Goal: Task Accomplishment & Management: Manage account settings

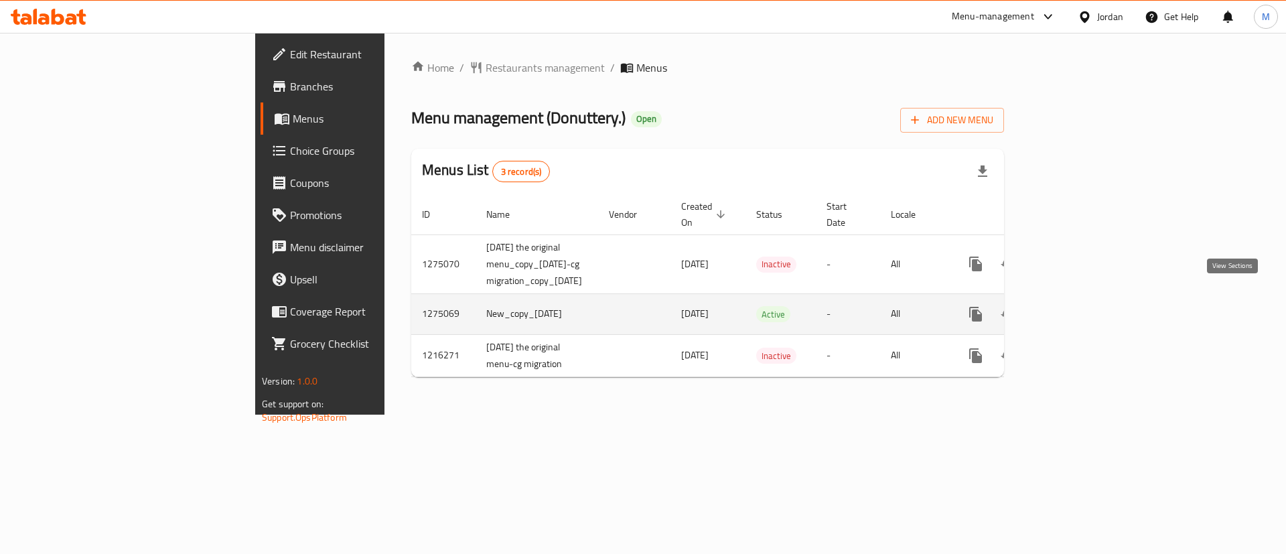
click at [1081, 306] on icon "enhanced table" at bounding box center [1072, 314] width 16 height 16
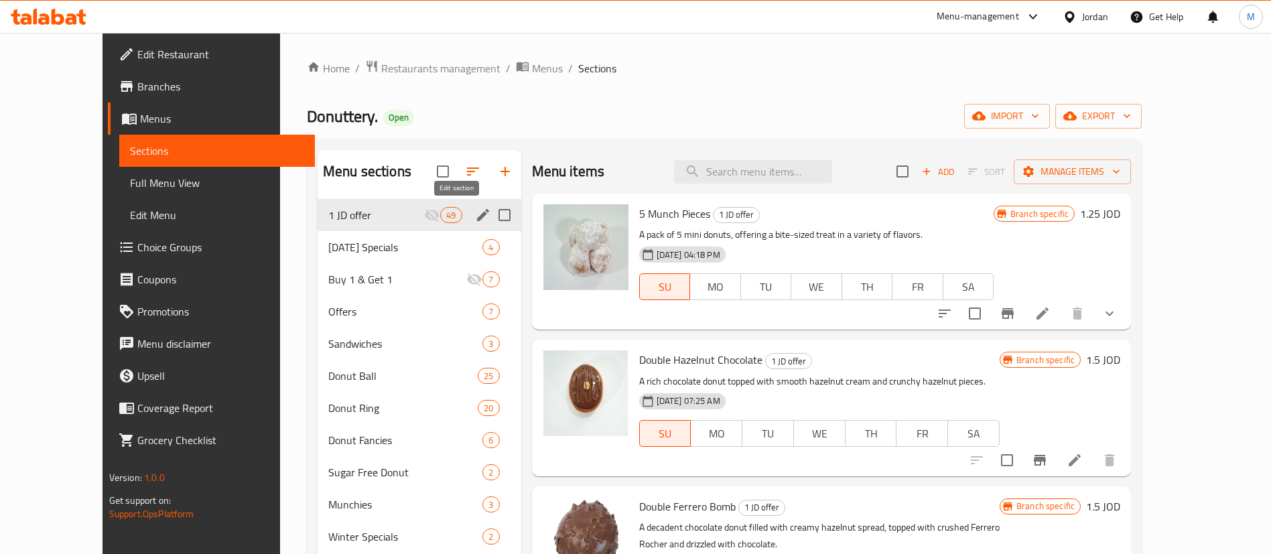
click at [475, 215] on icon "edit" at bounding box center [483, 215] width 16 height 16
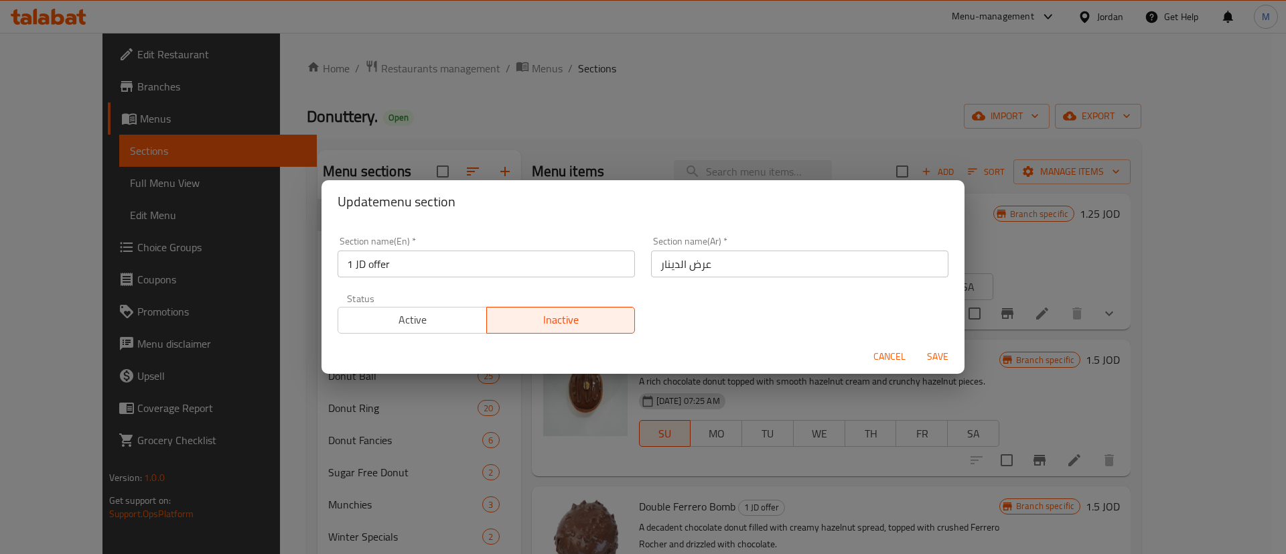
click at [441, 318] on span "Active" at bounding box center [413, 319] width 138 height 19
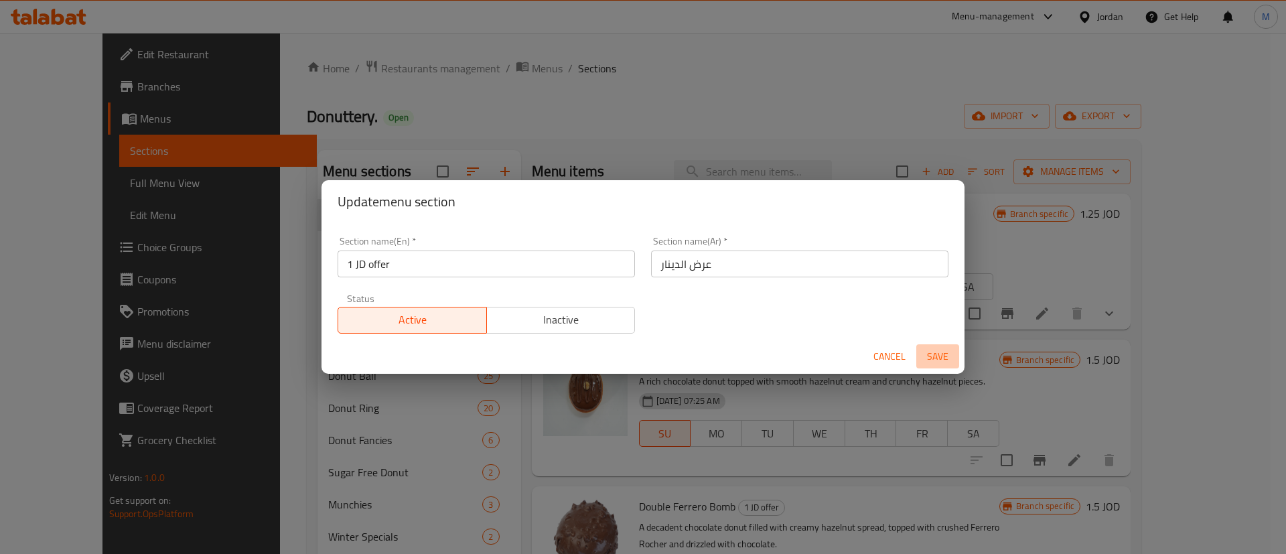
click at [939, 351] on span "Save" at bounding box center [938, 356] width 32 height 17
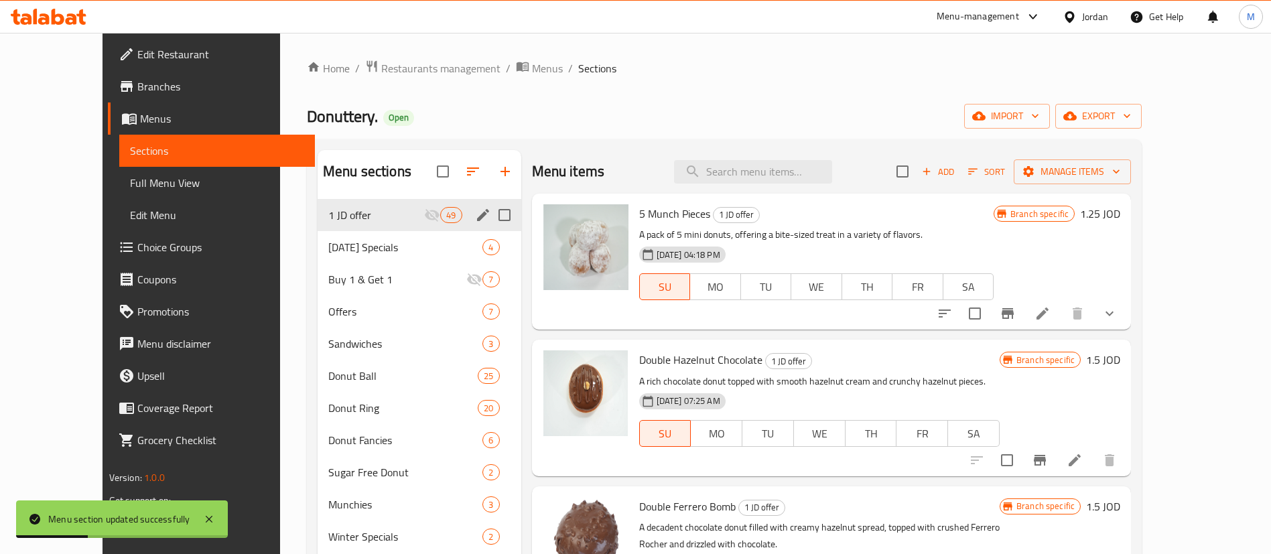
click at [1016, 318] on icon "Branch-specific-item" at bounding box center [1007, 313] width 16 height 16
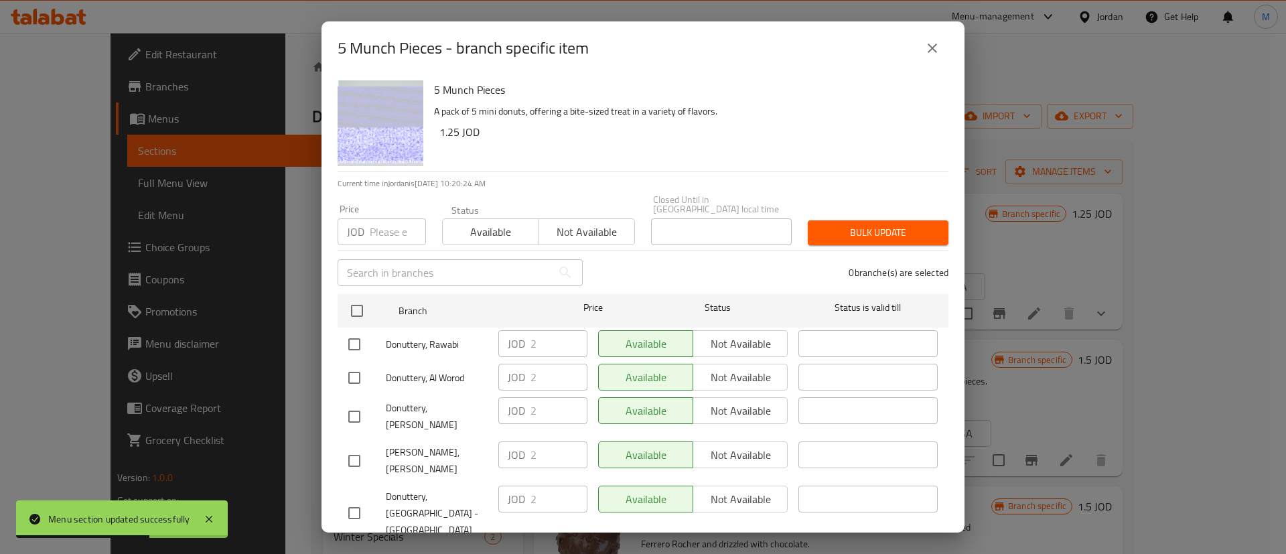
click at [924, 52] on icon "close" at bounding box center [932, 48] width 16 height 16
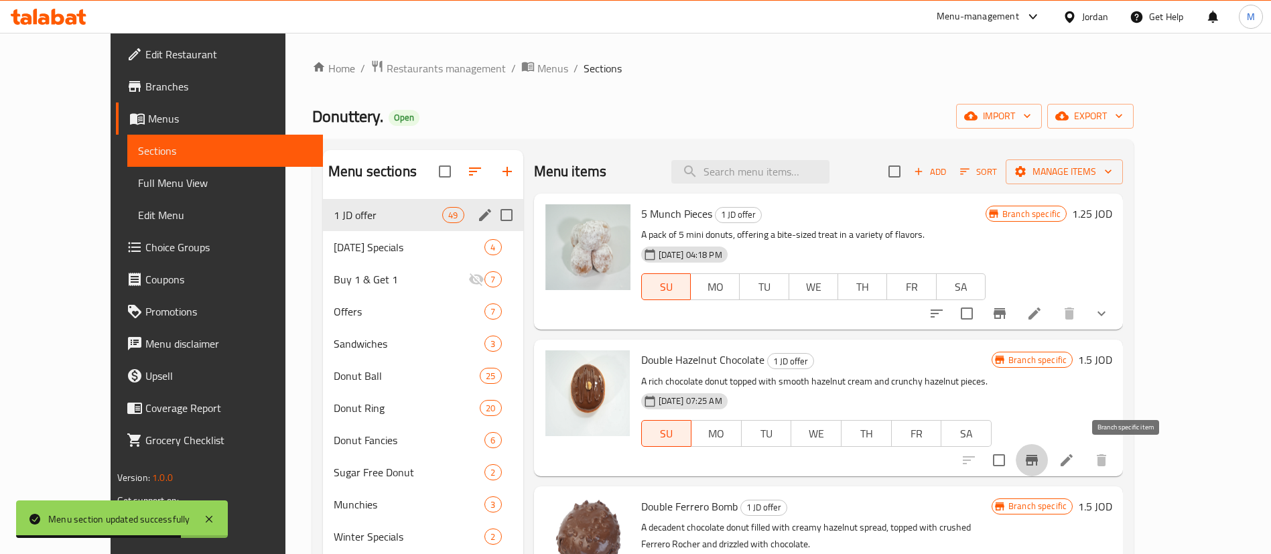
click at [1038, 458] on icon "Branch-specific-item" at bounding box center [1032, 460] width 12 height 11
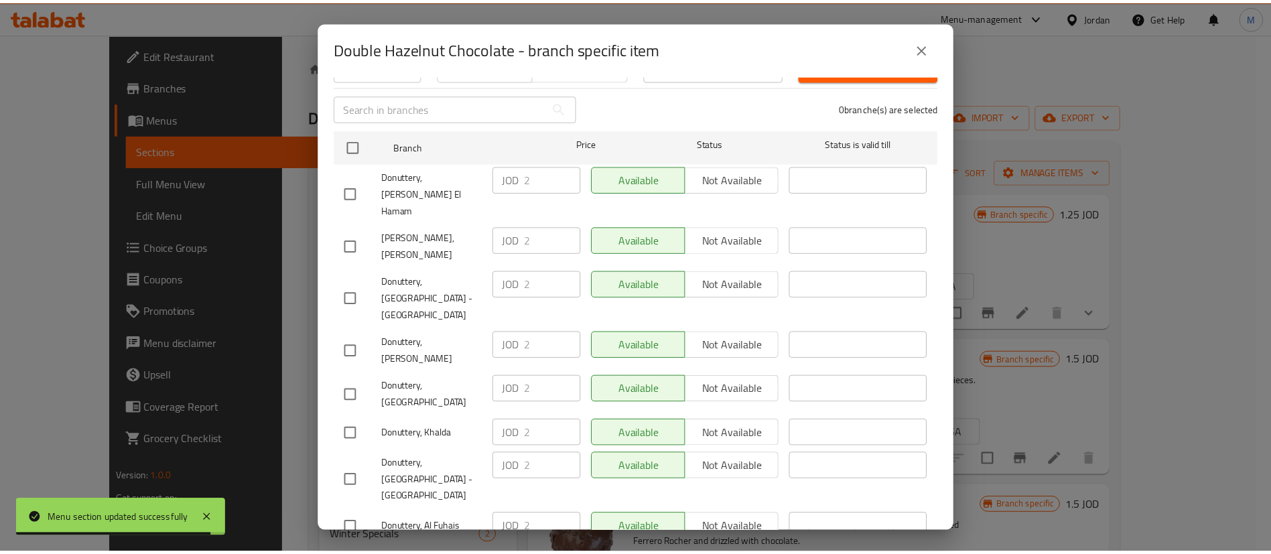
scroll to position [163, 0]
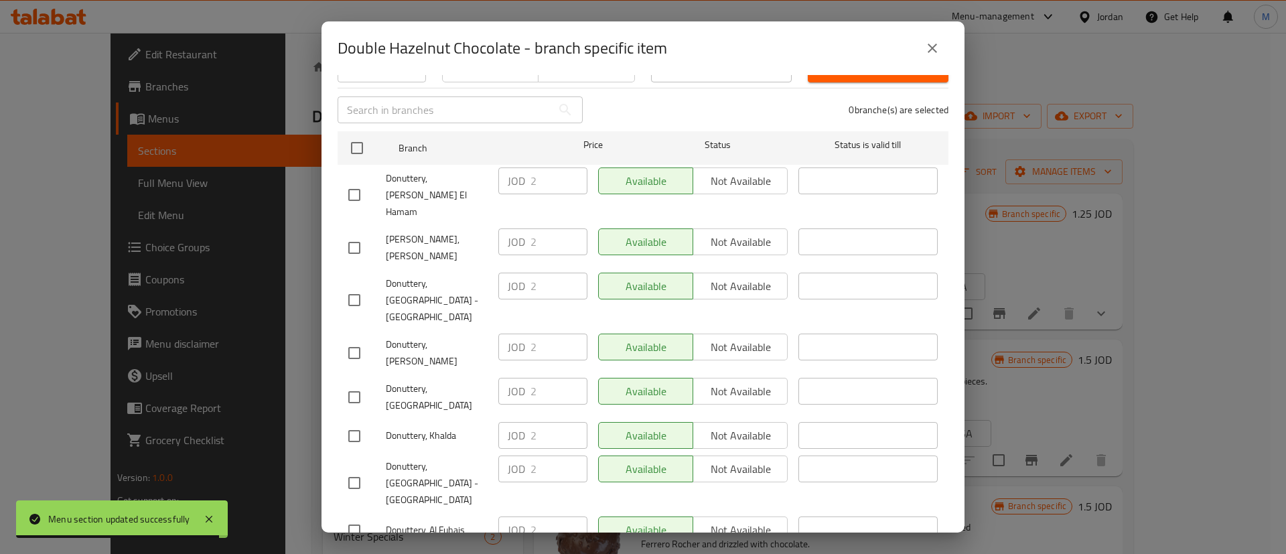
click at [930, 47] on icon "close" at bounding box center [932, 48] width 16 height 16
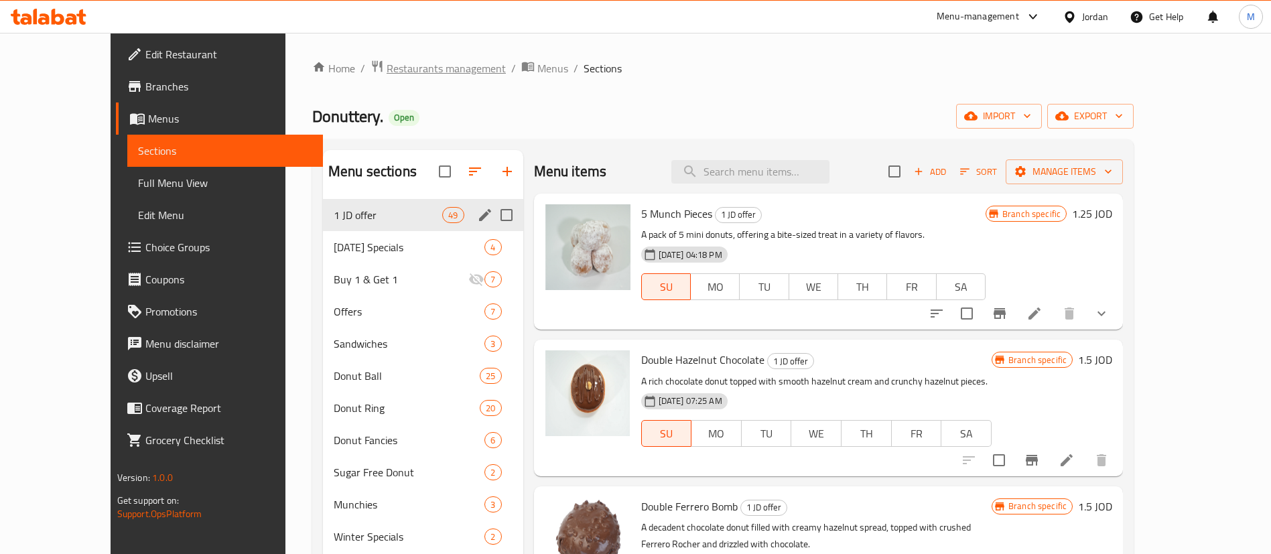
click at [387, 68] on span "Restaurants management" at bounding box center [446, 68] width 119 height 16
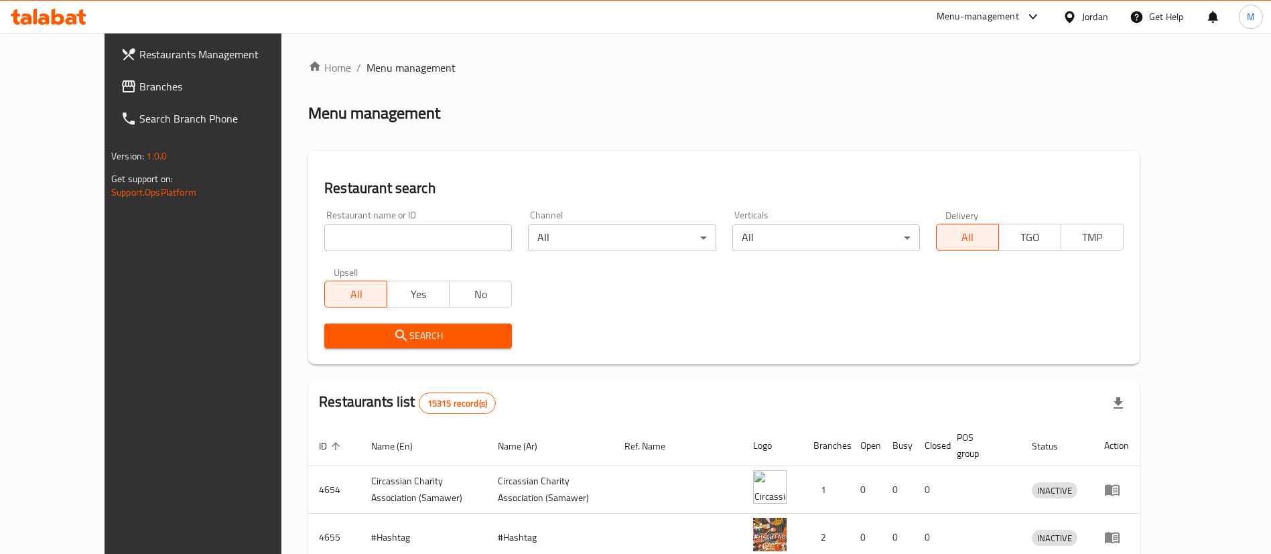
click at [383, 245] on input "search" at bounding box center [418, 237] width 188 height 27
type input "donutt"
click at [419, 332] on span "Search" at bounding box center [418, 336] width 166 height 17
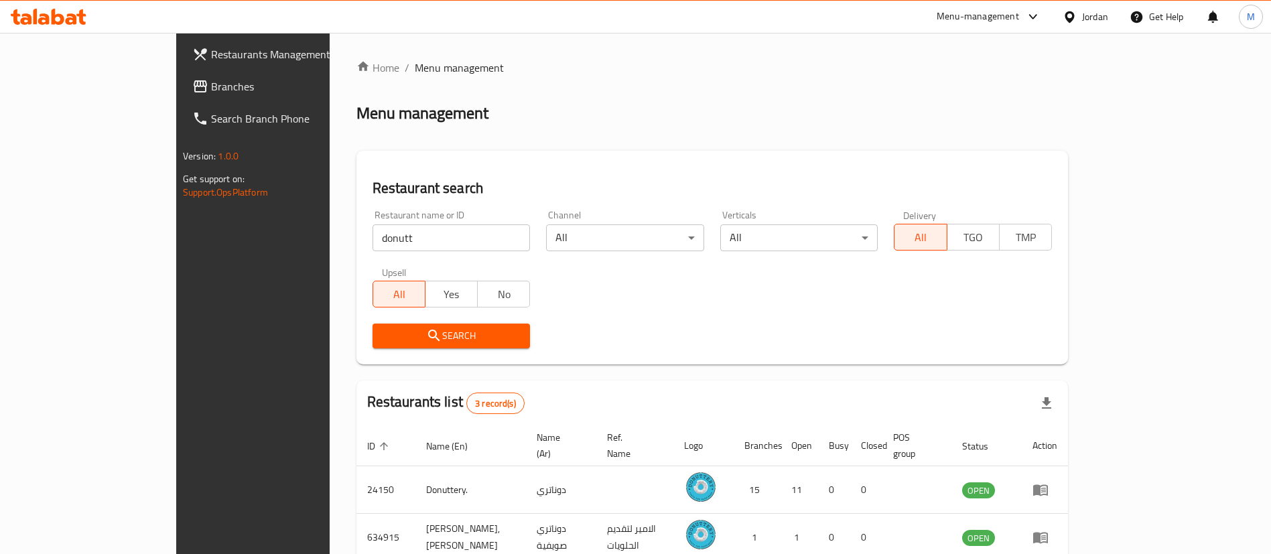
scroll to position [113, 0]
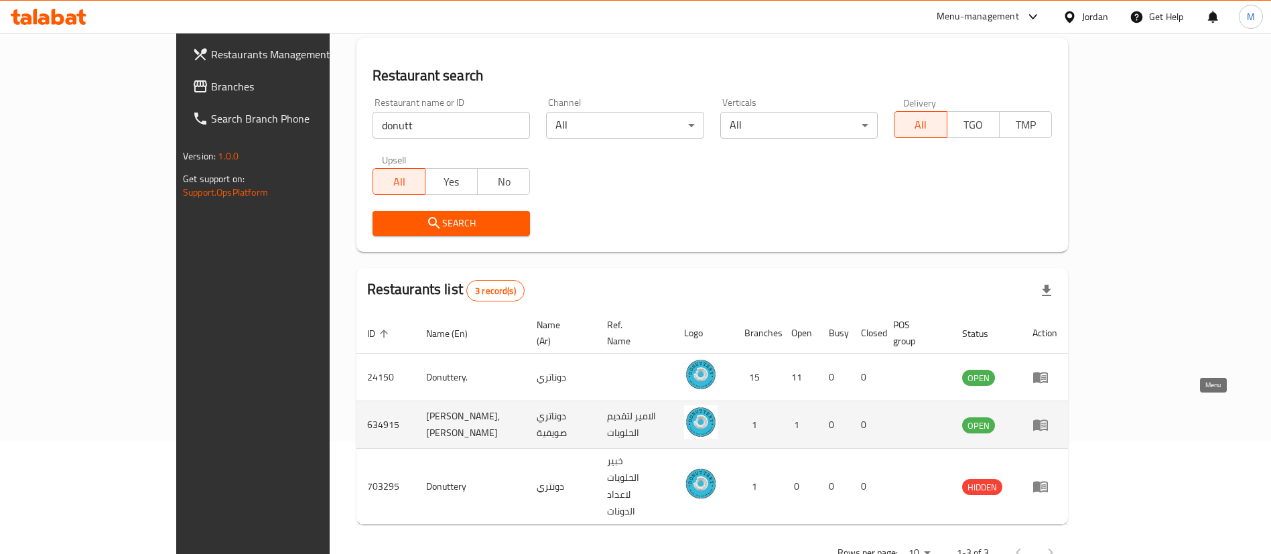
click at [1057, 417] on link "enhanced table" at bounding box center [1044, 425] width 25 height 16
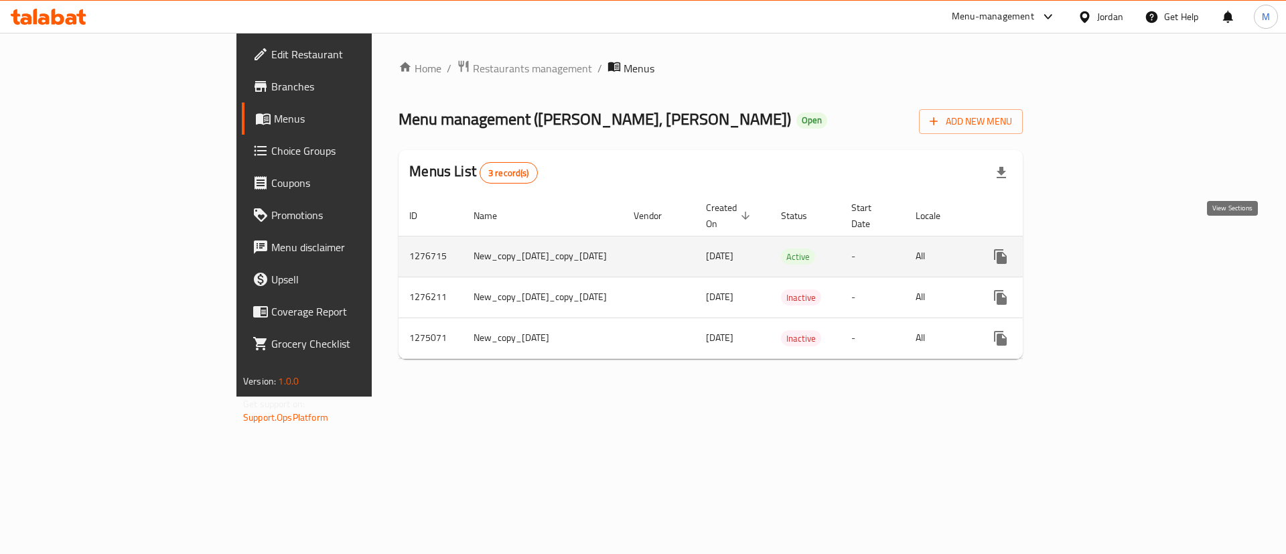
click at [1105, 249] on icon "enhanced table" at bounding box center [1097, 257] width 16 height 16
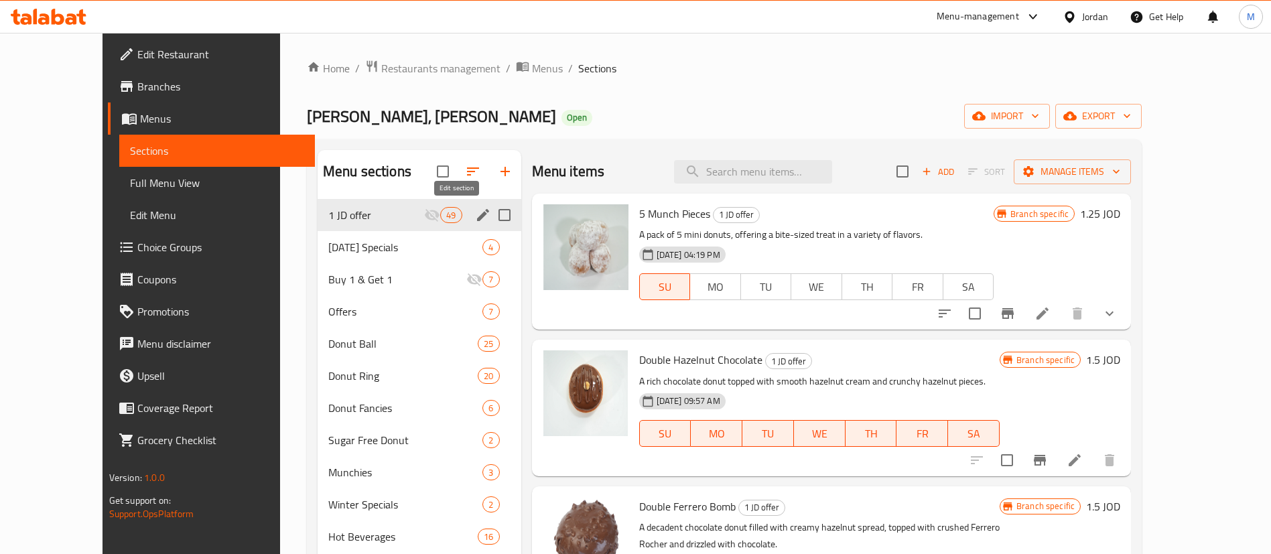
click at [475, 220] on icon "edit" at bounding box center [483, 215] width 16 height 16
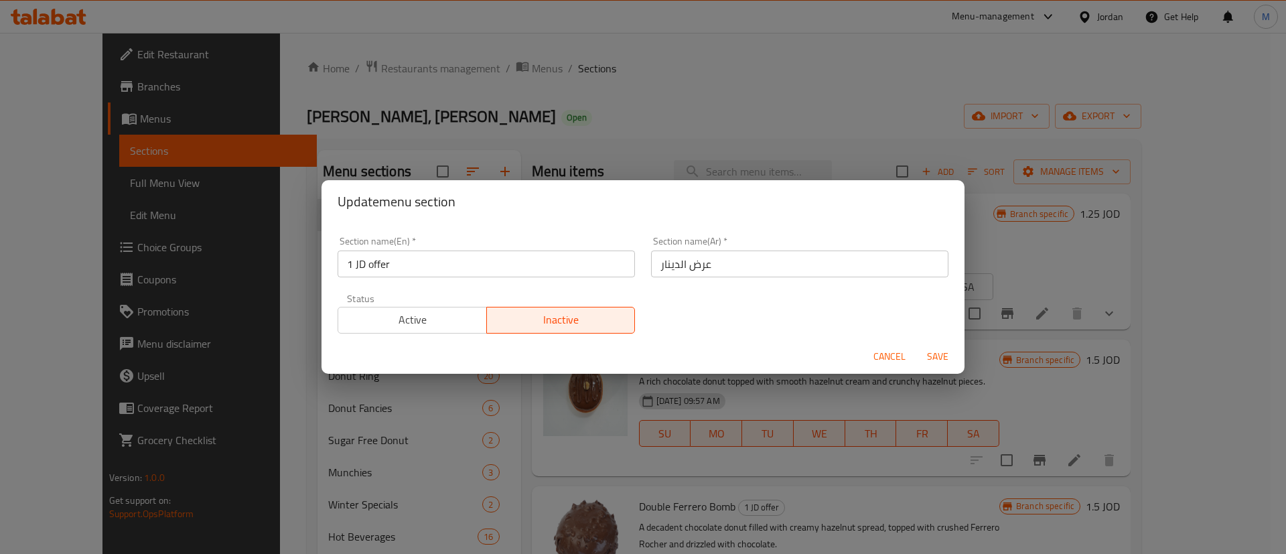
click at [446, 317] on span "Active" at bounding box center [413, 319] width 138 height 19
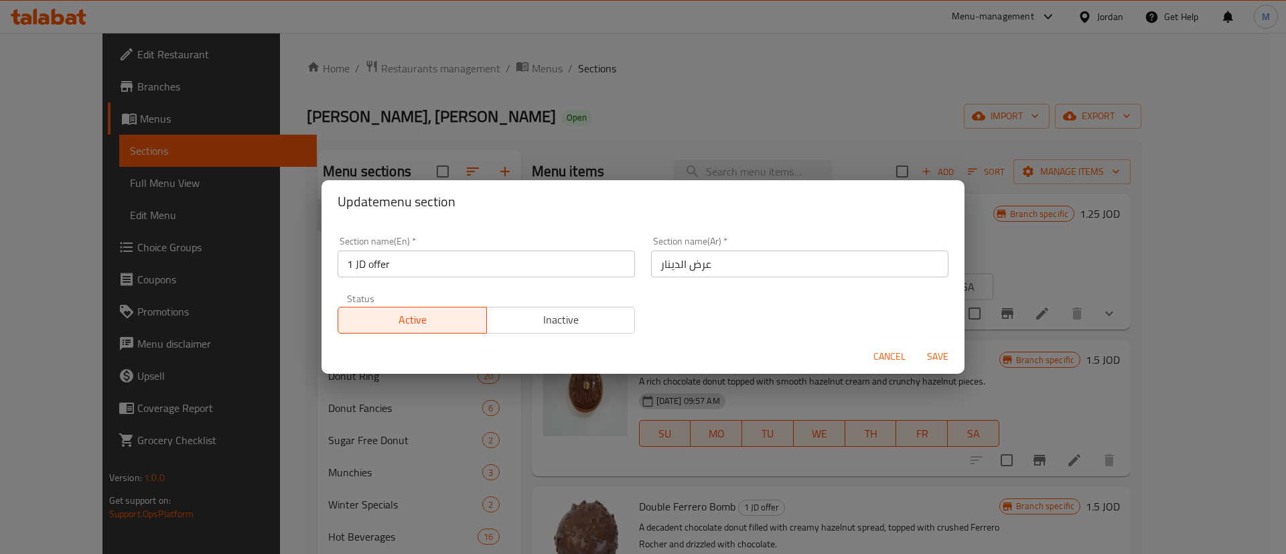
click at [937, 348] on span "Save" at bounding box center [938, 356] width 32 height 17
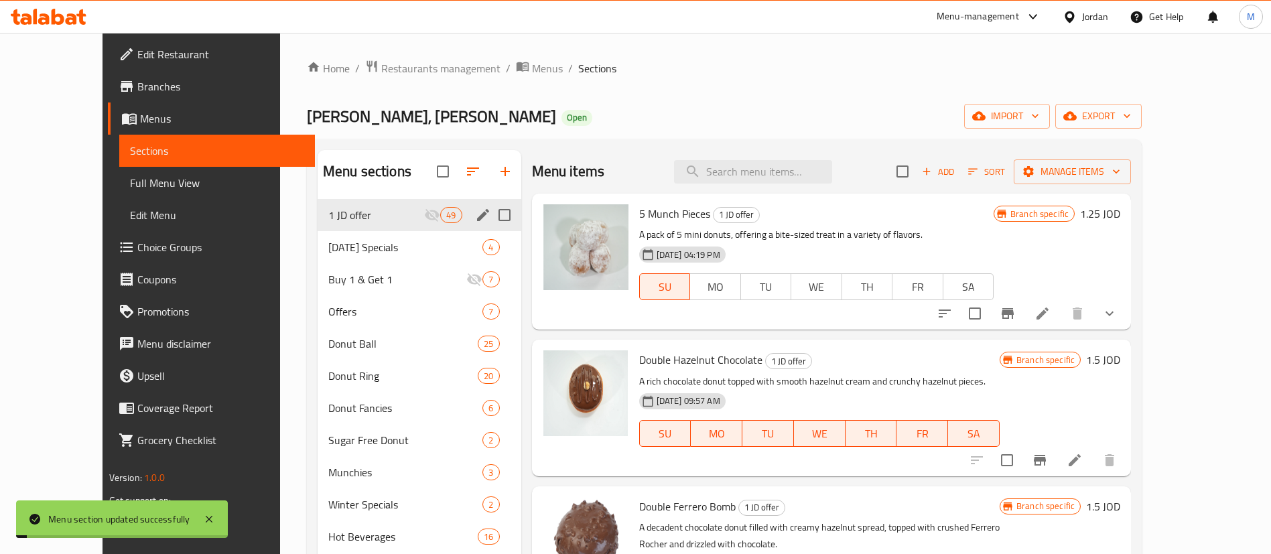
click at [137, 92] on span "Branches" at bounding box center [220, 86] width 167 height 16
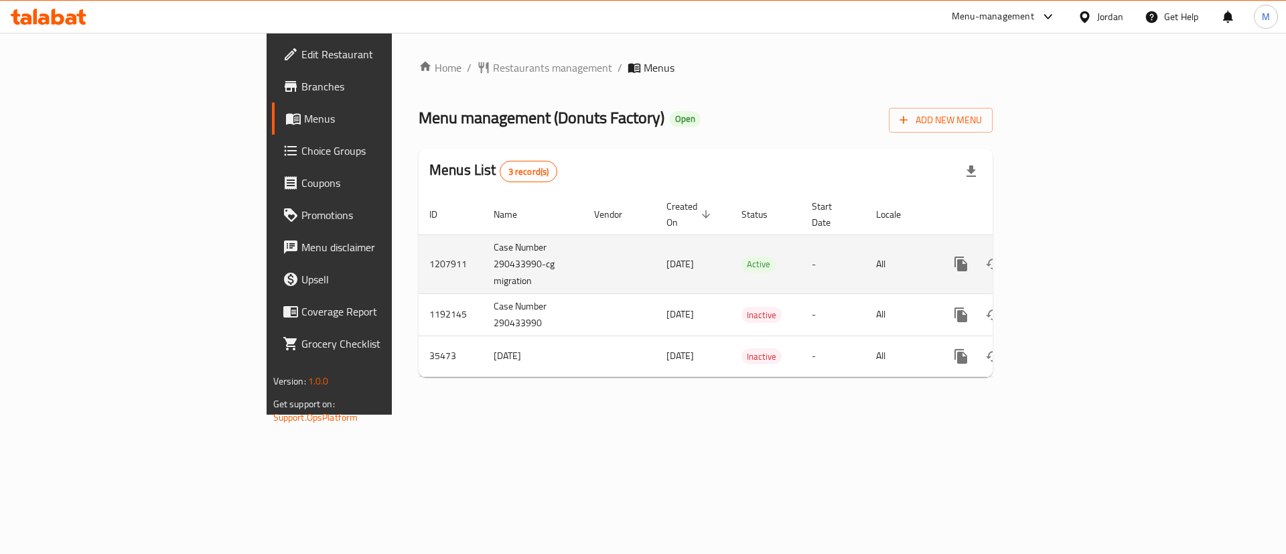
click at [1066, 256] on icon "enhanced table" at bounding box center [1058, 264] width 16 height 16
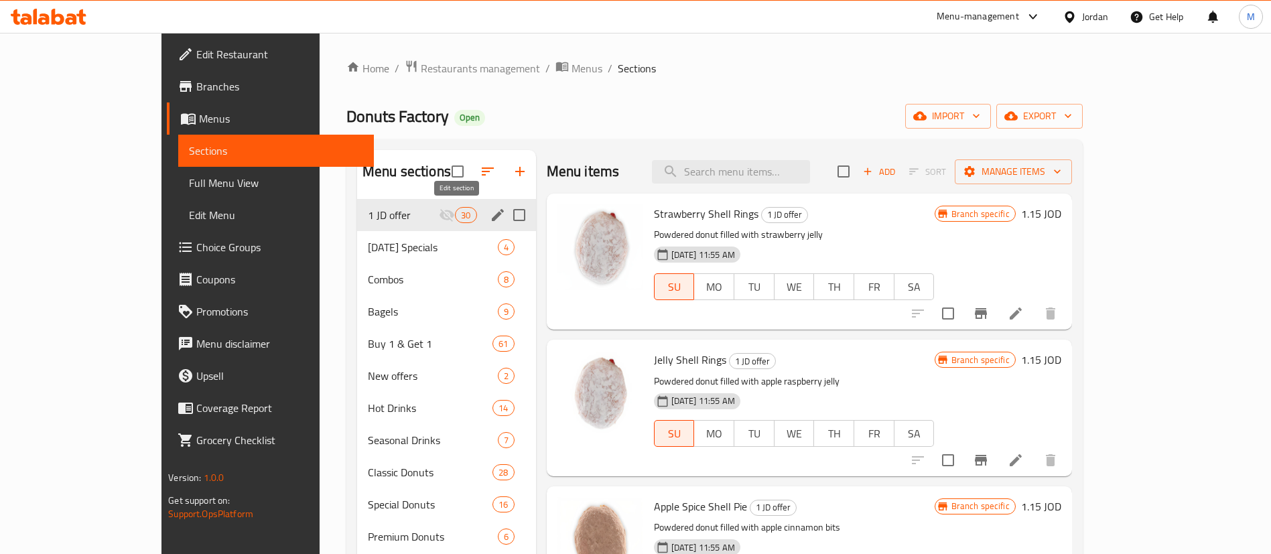
click at [490, 208] on icon "edit" at bounding box center [498, 215] width 16 height 16
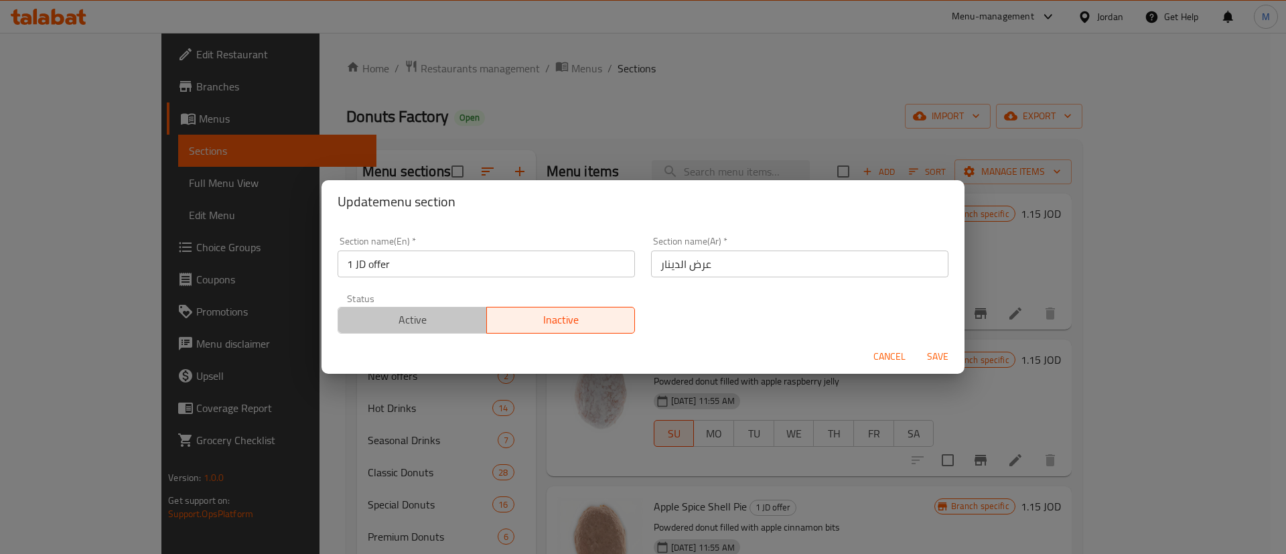
click at [447, 320] on span "Active" at bounding box center [413, 319] width 138 height 19
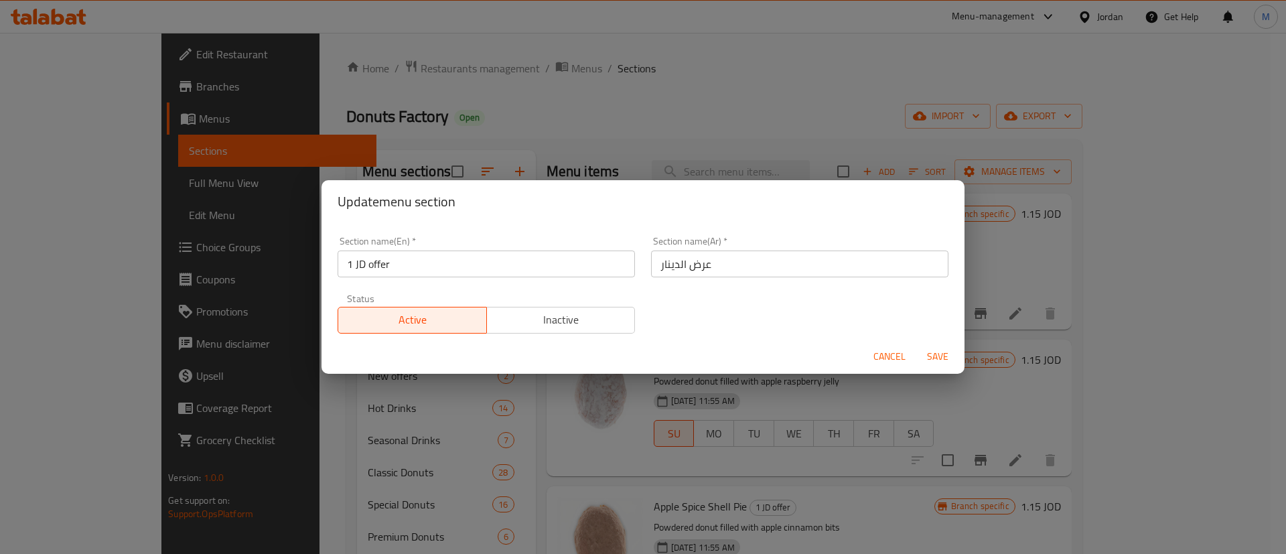
click at [930, 357] on span "Save" at bounding box center [938, 356] width 32 height 17
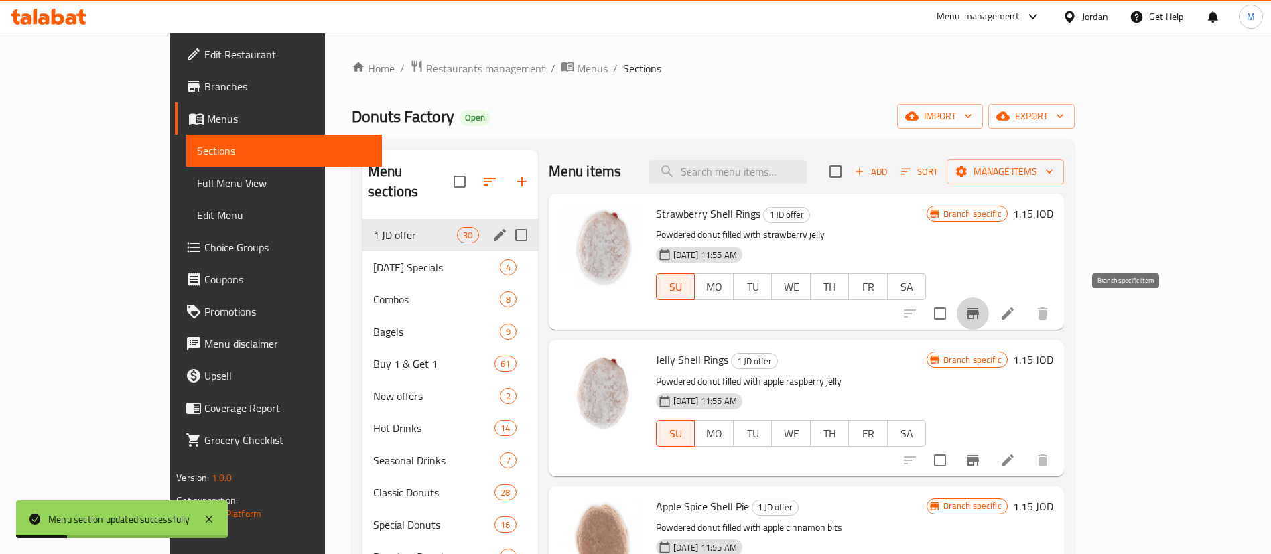
click at [981, 310] on icon "Branch-specific-item" at bounding box center [973, 313] width 16 height 16
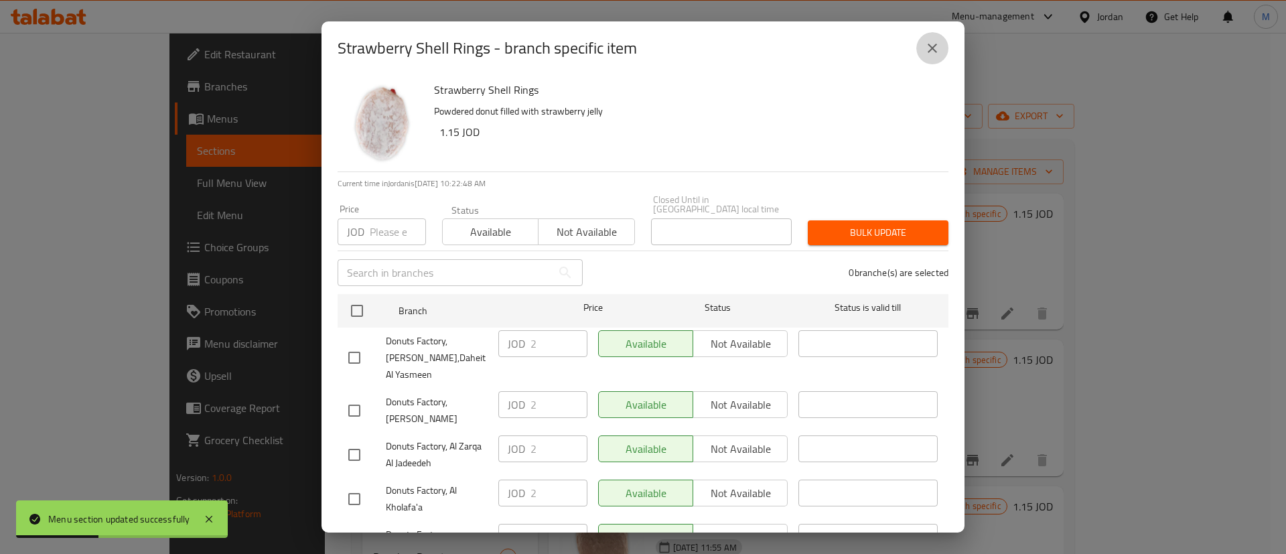
click at [941, 50] on button "close" at bounding box center [932, 48] width 32 height 32
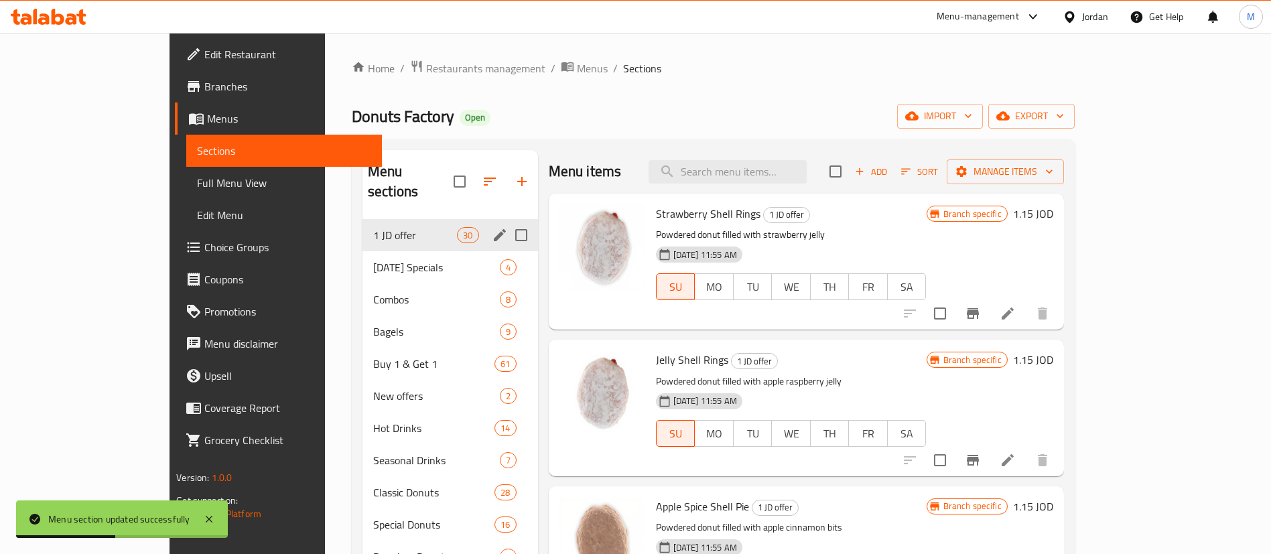
click at [204, 90] on span "Branches" at bounding box center [287, 86] width 167 height 16
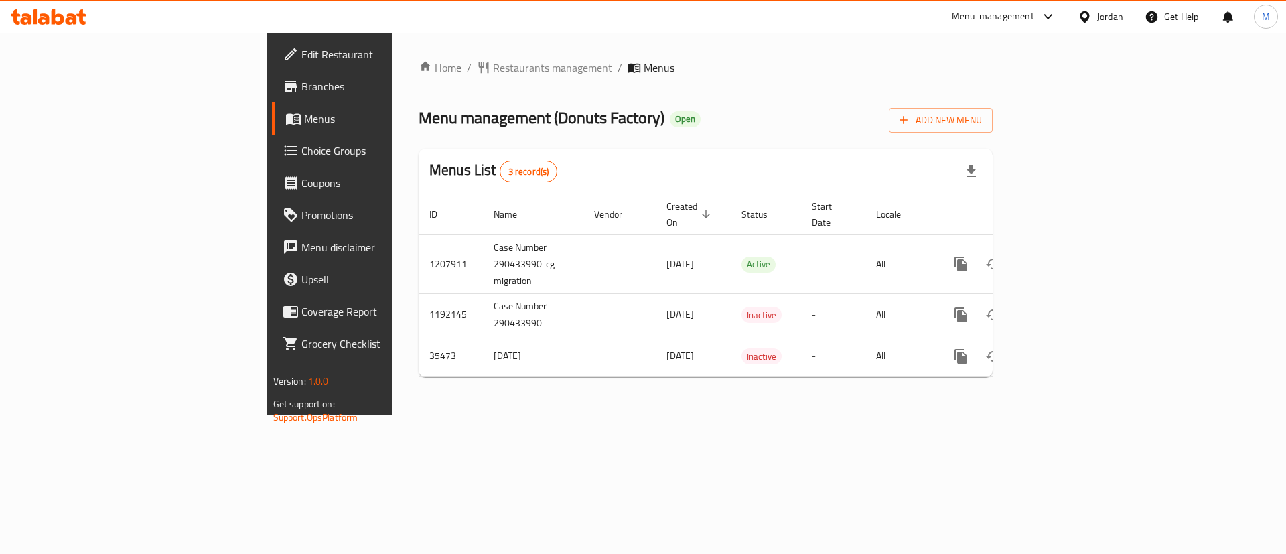
click at [419, 78] on div "Home / Restaurants management / Menus Menu management ( Donuts Factory ) Open A…" at bounding box center [706, 224] width 574 height 328
click at [493, 74] on span "Restaurants management" at bounding box center [552, 68] width 119 height 16
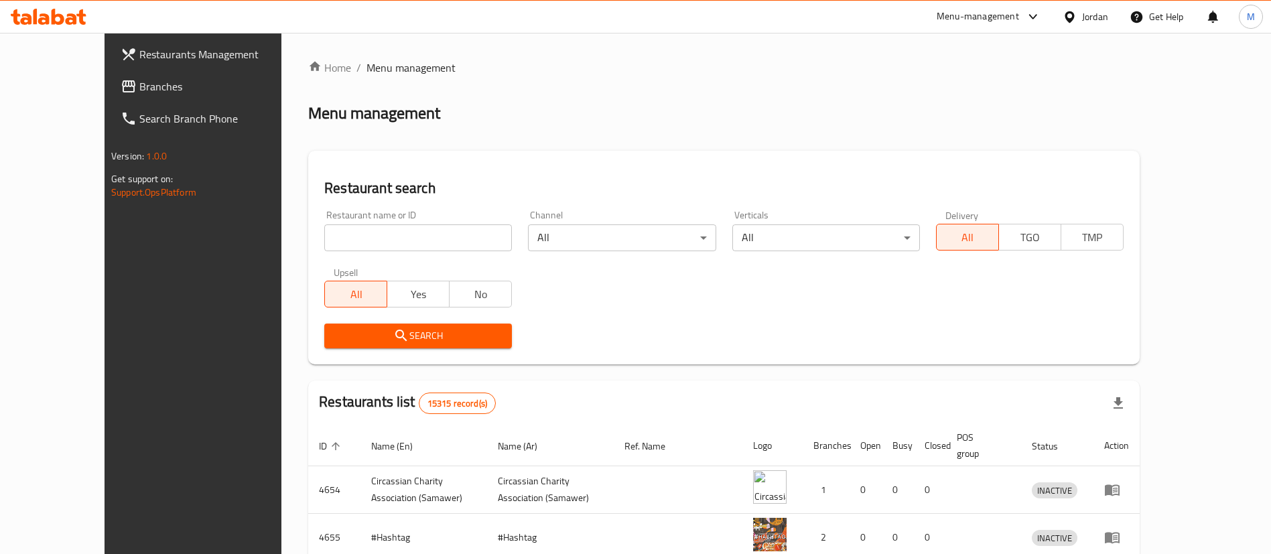
click at [123, 70] on link "Branches" at bounding box center [213, 86] width 207 height 32
